Goal: Information Seeking & Learning: Learn about a topic

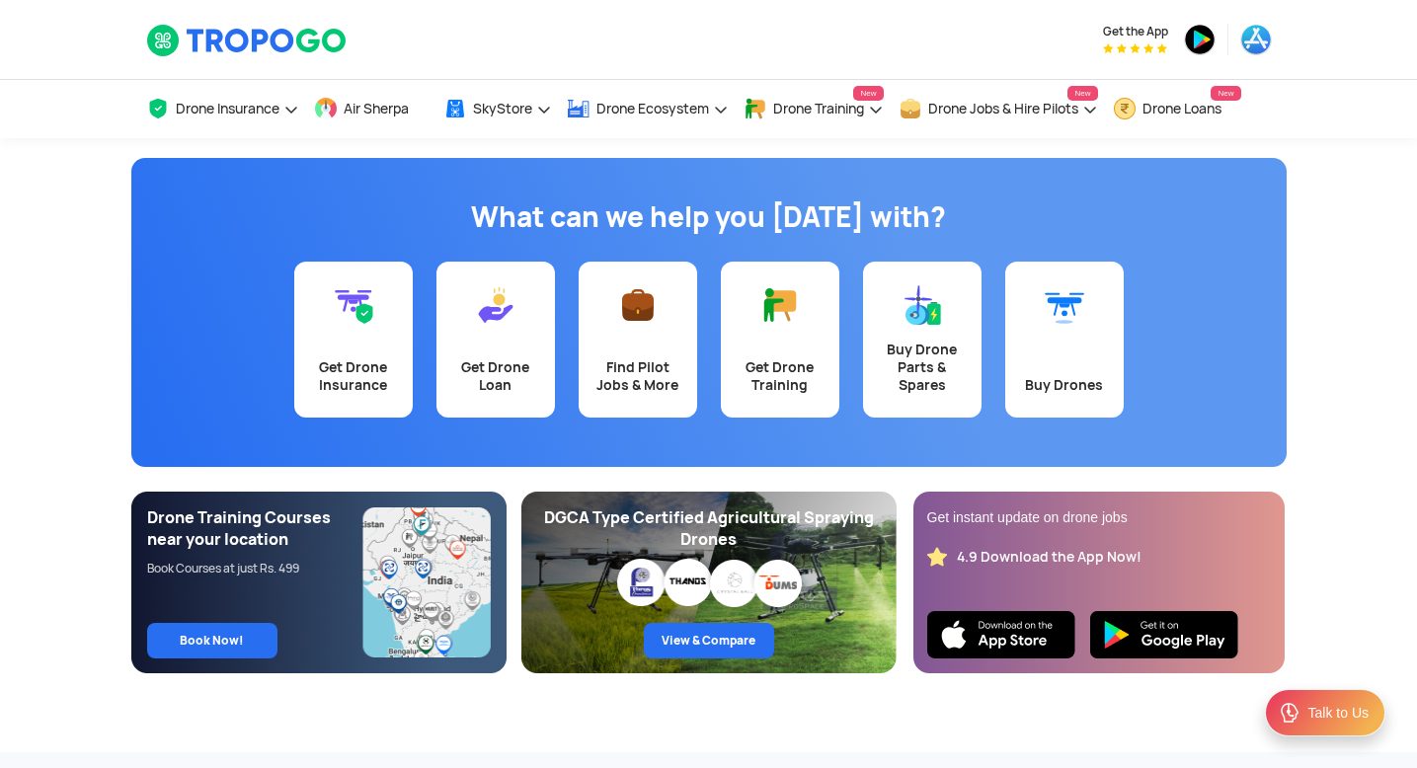
click at [1358, 279] on app-banner "What can we help you [DATE] with? Get Drone Insurance Get Drone Loan Find Pilot…" at bounding box center [708, 405] width 1417 height 535
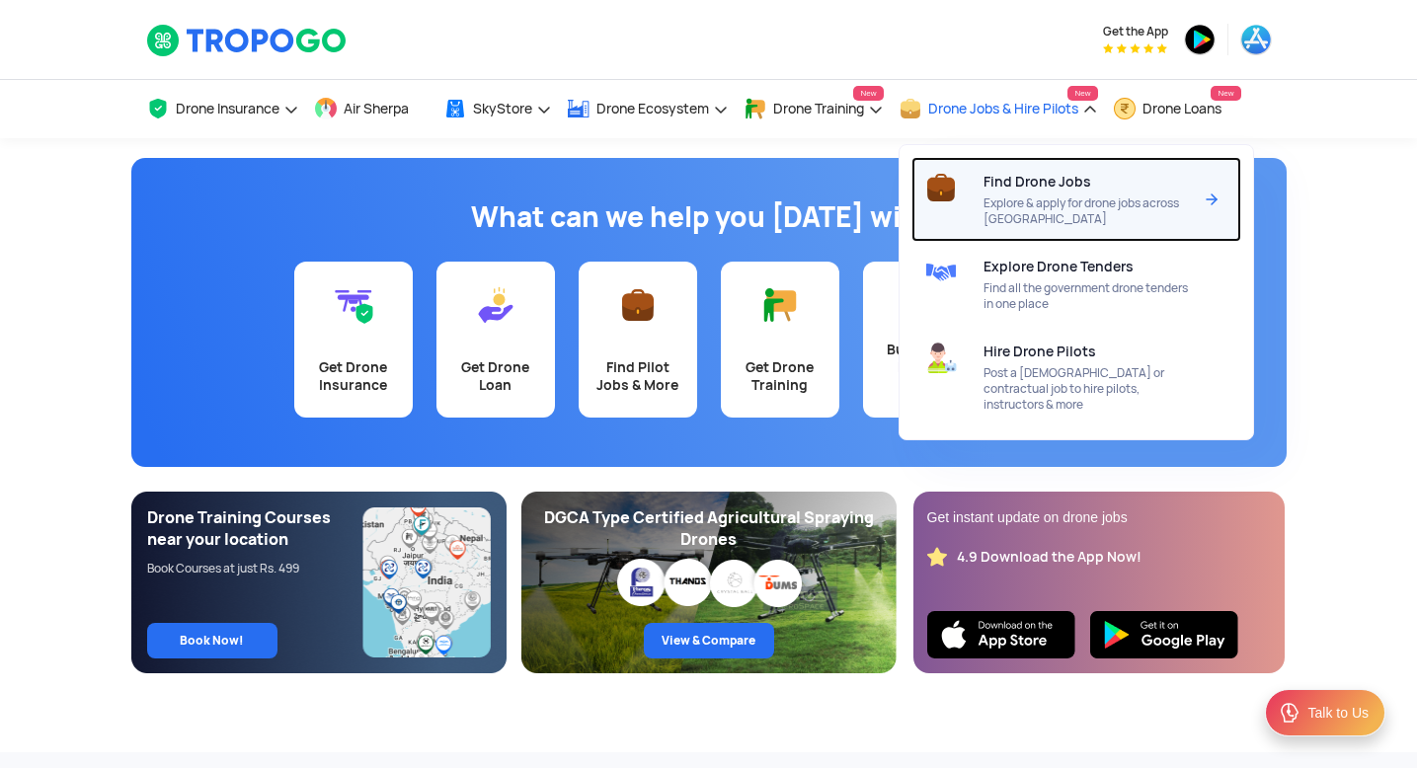
click at [1033, 209] on span "Explore & apply for drone jobs across [GEOGRAPHIC_DATA]" at bounding box center [1088, 212] width 208 height 32
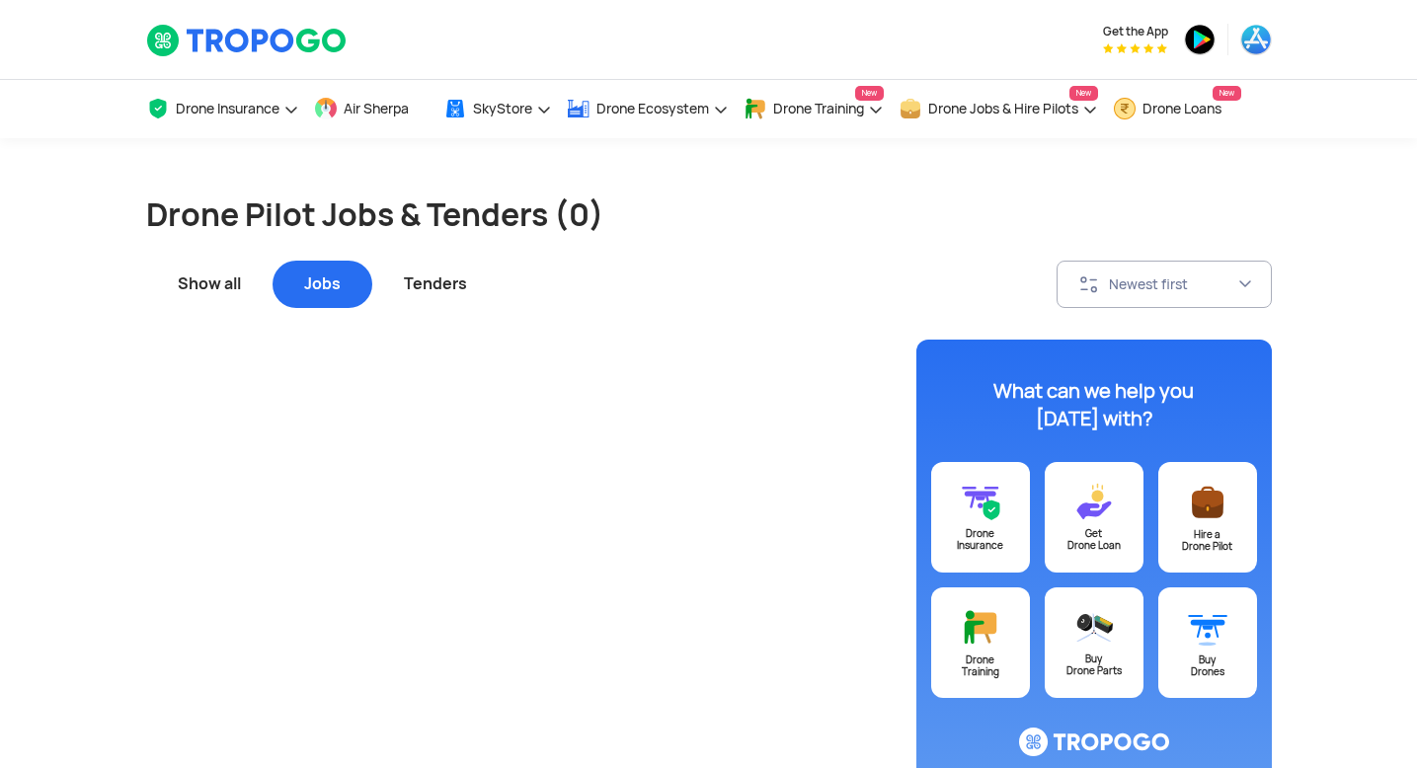
click at [713, 199] on h1 "Drone Pilot Jobs & Tenders (0)" at bounding box center [709, 215] width 1126 height 43
click at [455, 286] on div "Tenders" at bounding box center [435, 284] width 126 height 47
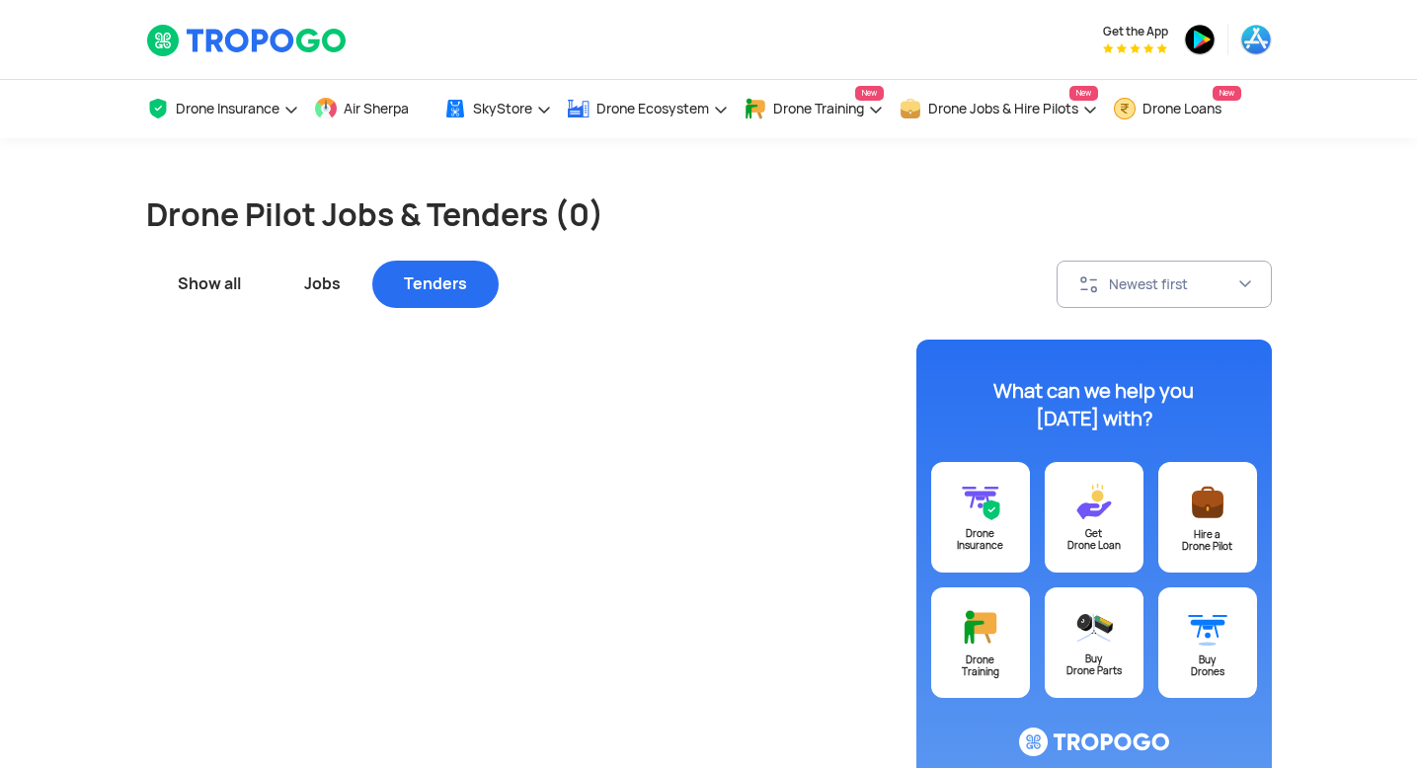
click at [217, 281] on div "Show all" at bounding box center [209, 284] width 126 height 47
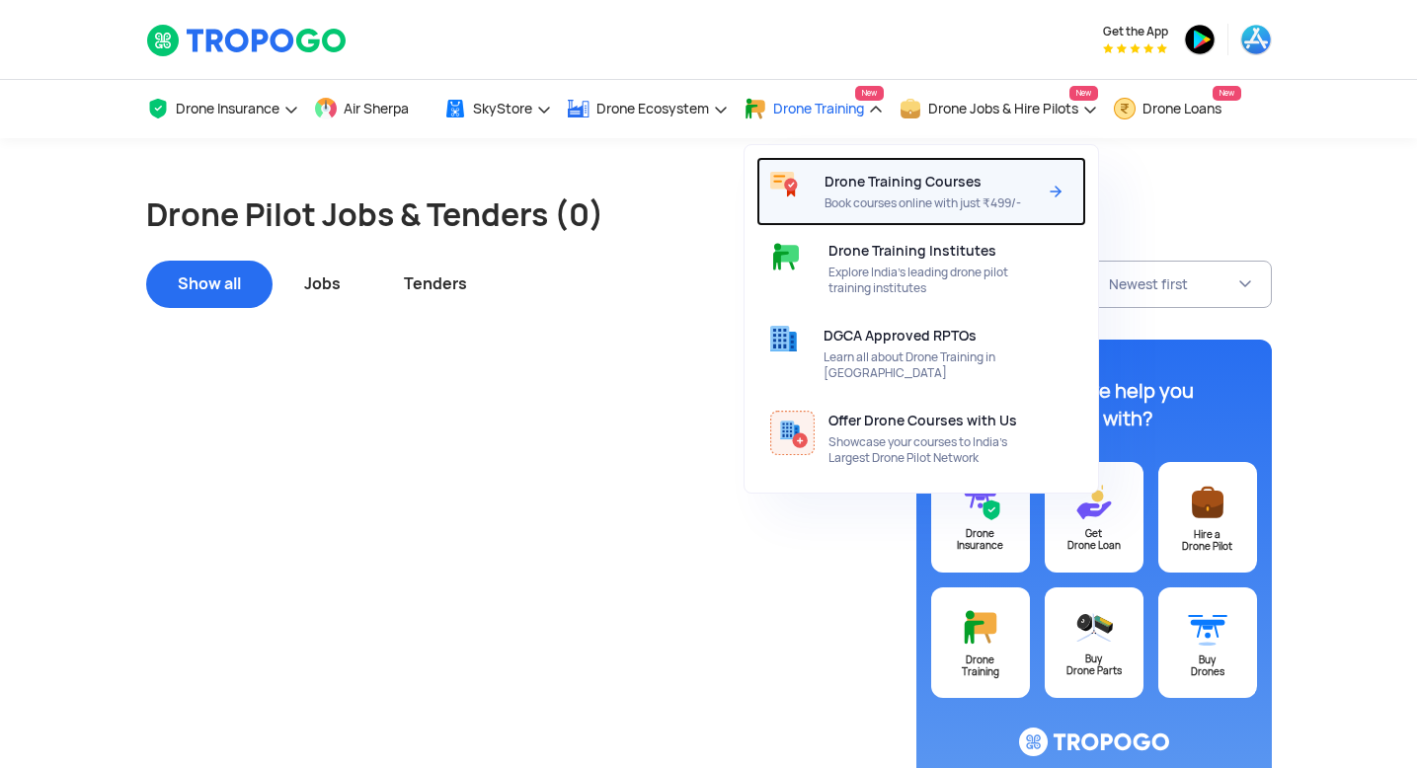
click at [888, 190] on span "Drone Training Courses" at bounding box center [903, 182] width 157 height 16
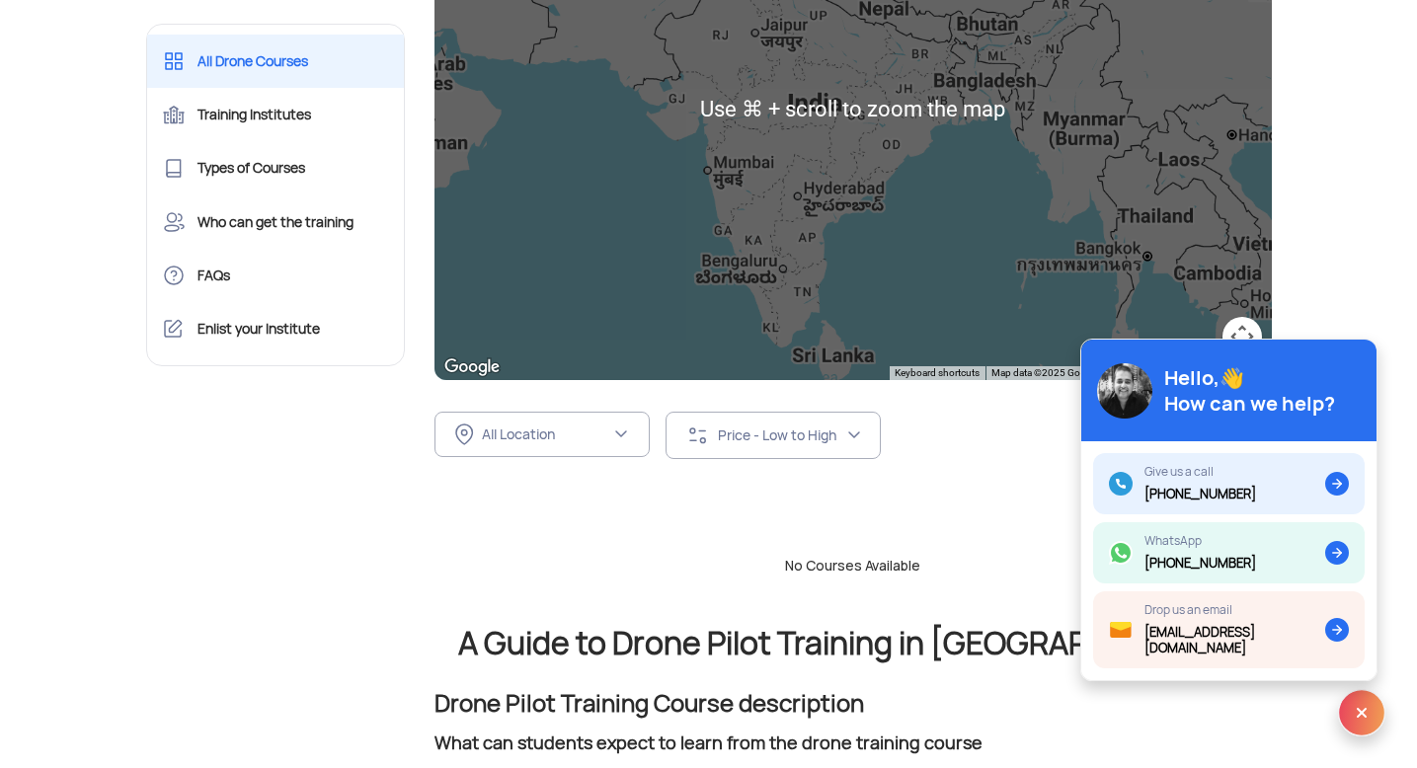
scroll to position [999, 0]
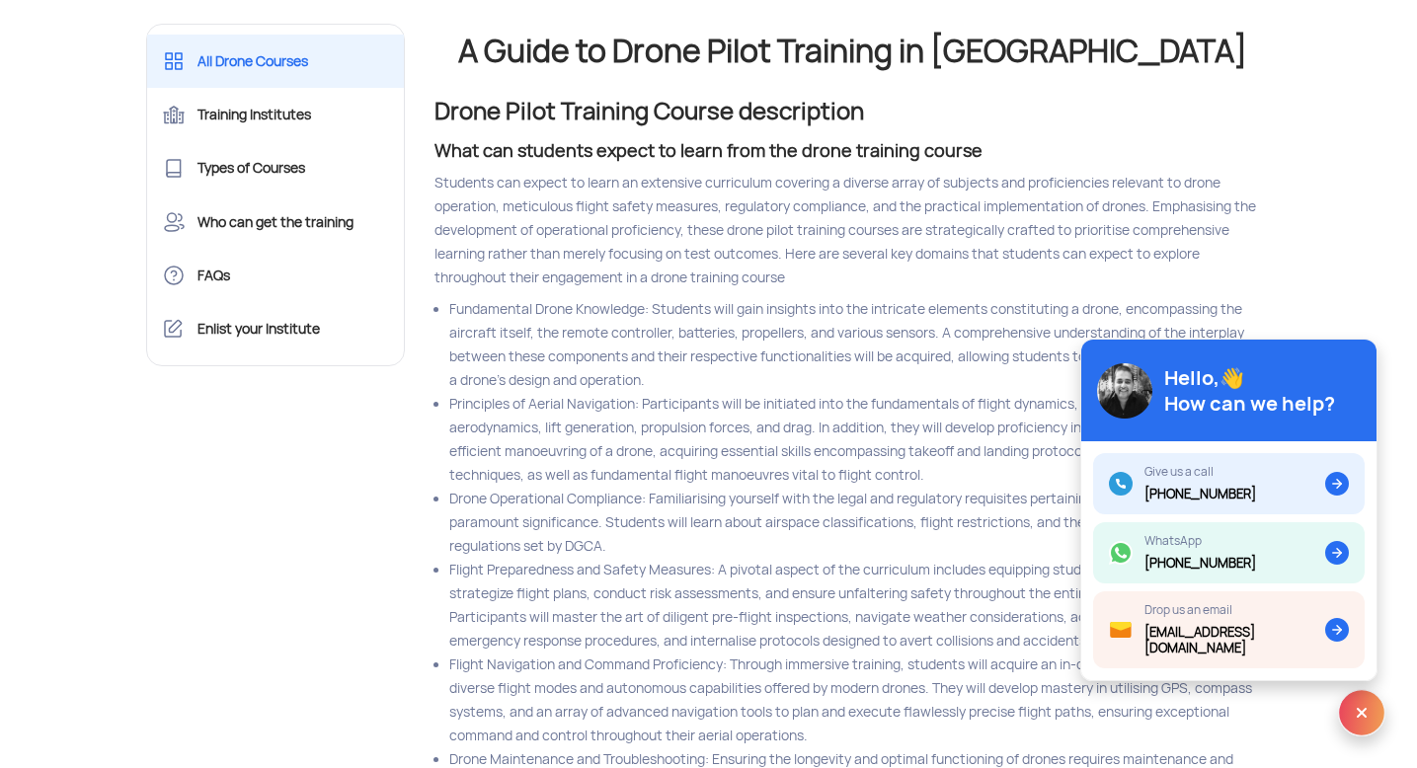
click at [1365, 715] on img at bounding box center [1361, 712] width 47 height 47
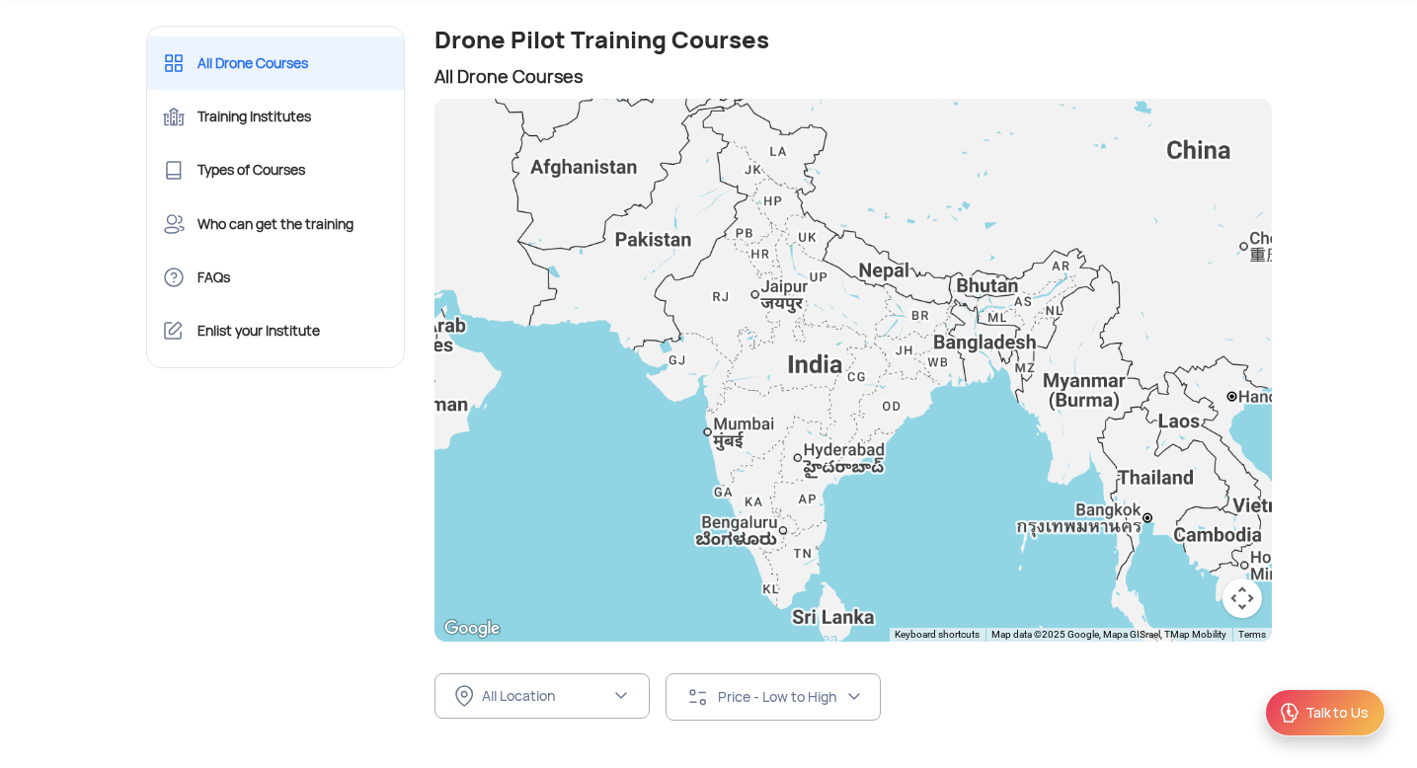
scroll to position [0, 0]
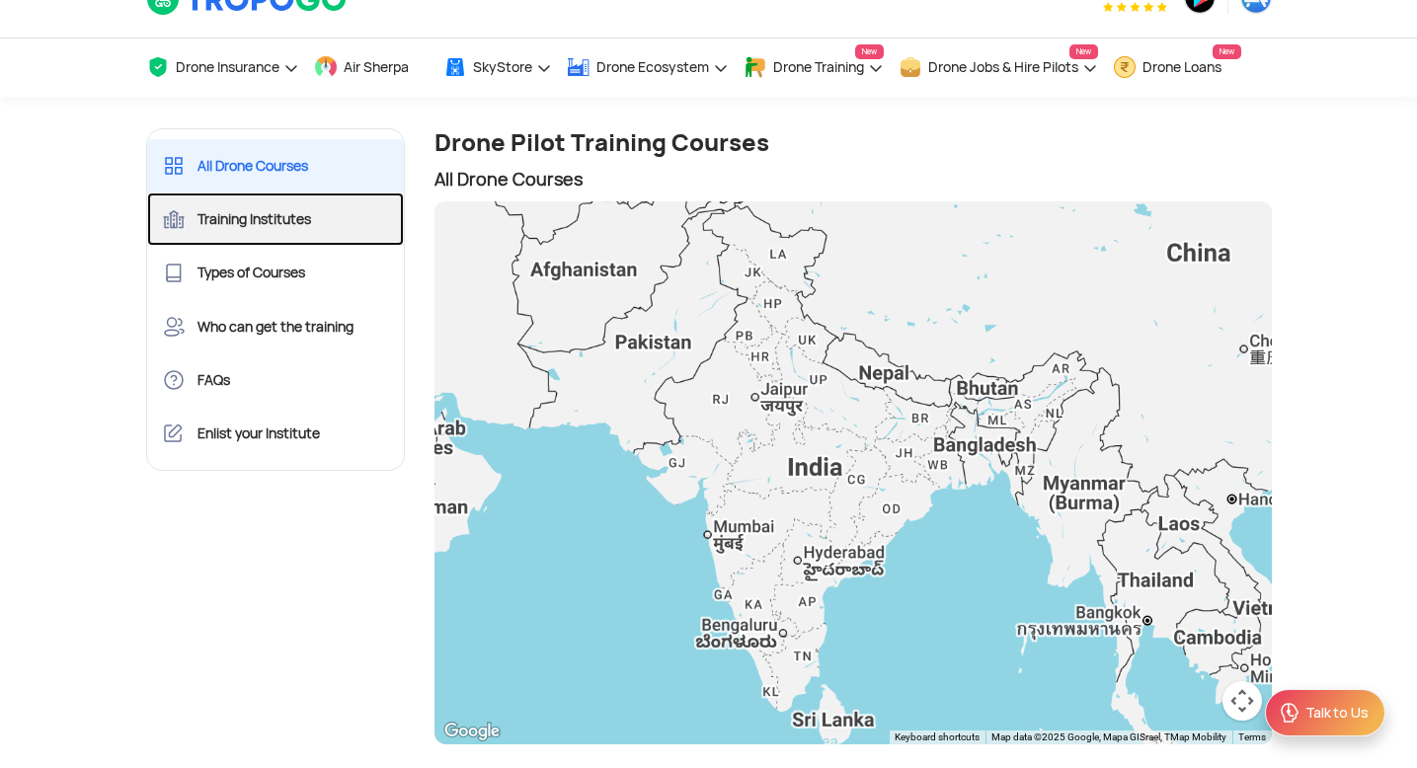
click at [284, 223] on link "Training Institutes" at bounding box center [276, 219] width 258 height 53
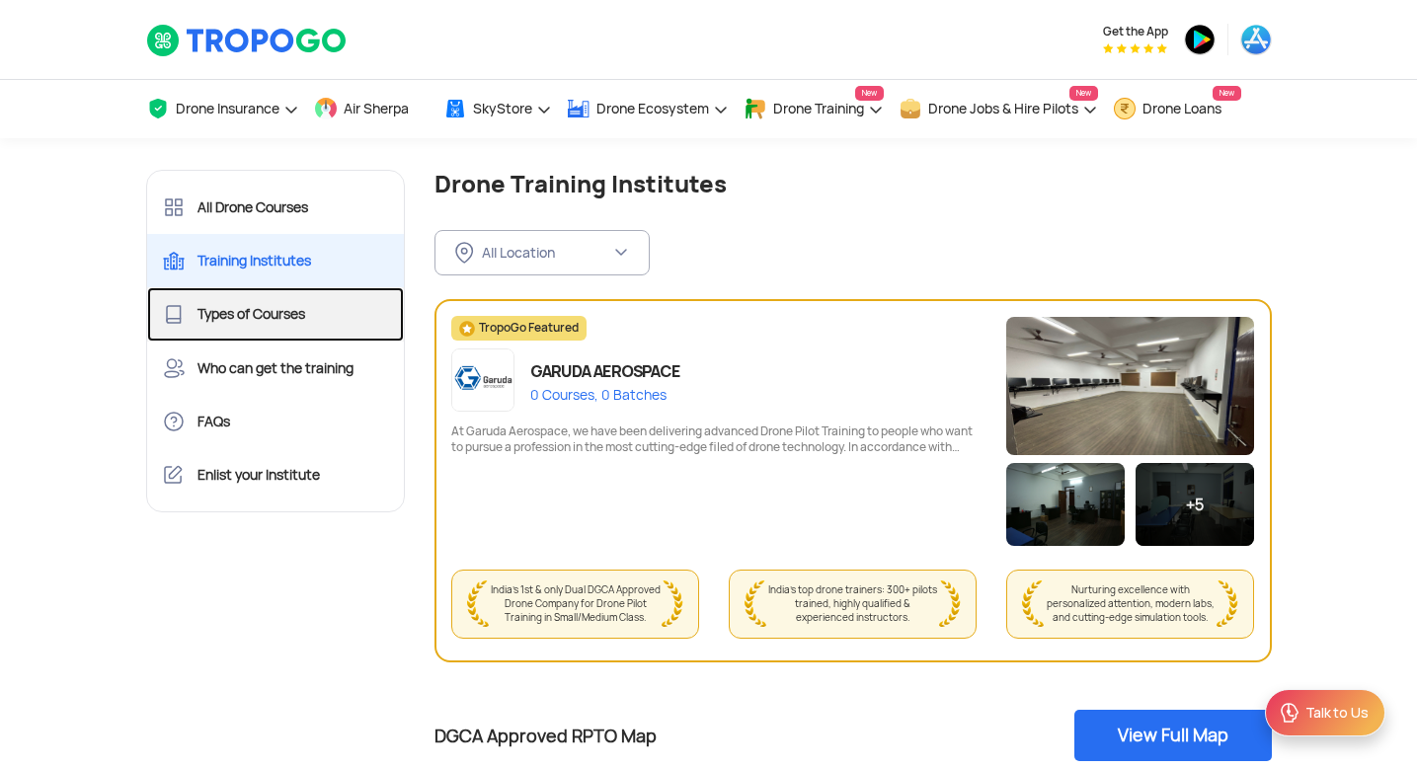
click at [237, 328] on link "Types of Courses" at bounding box center [276, 313] width 258 height 53
